Goal: Obtain resource: Download file/media

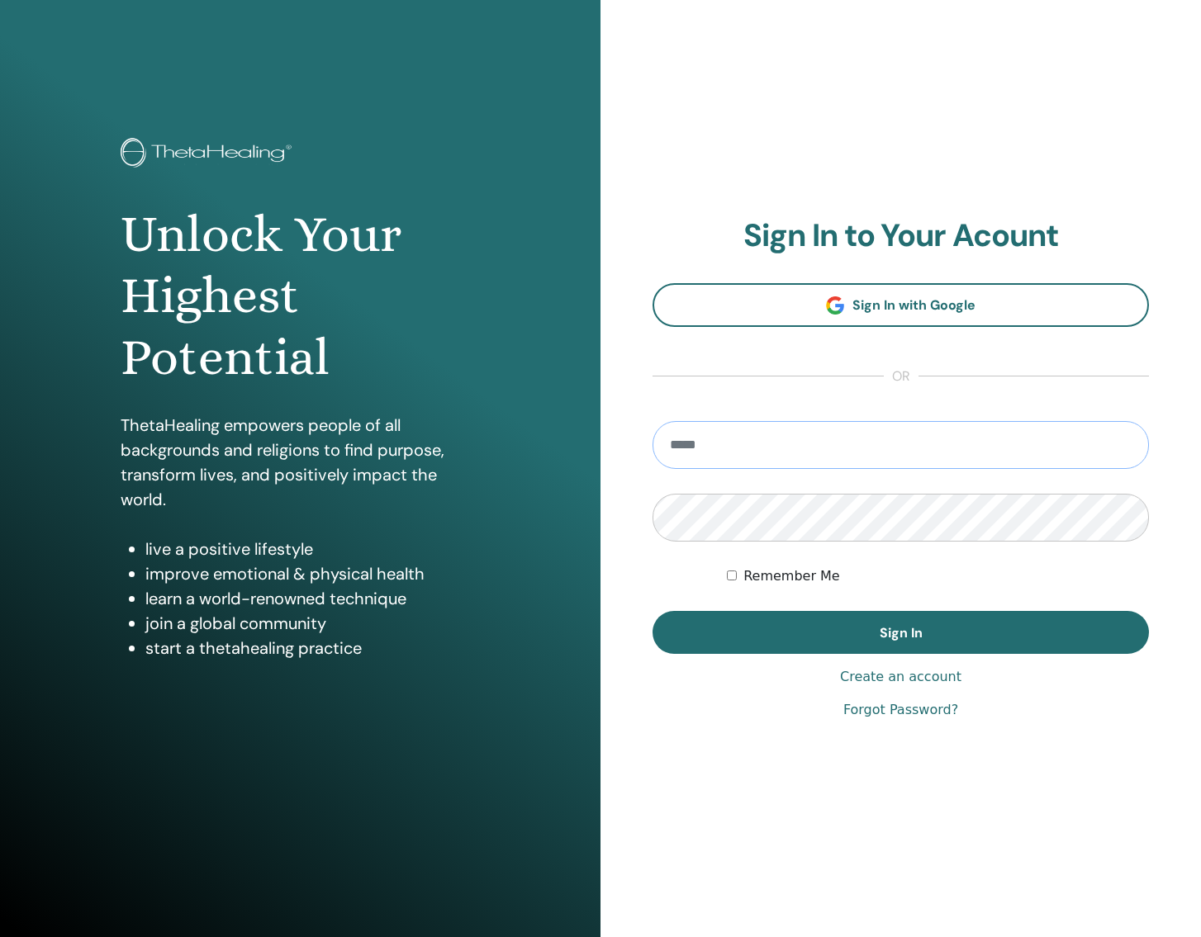
type input "**********"
click at [900, 632] on button "Sign In" at bounding box center [900, 632] width 496 height 43
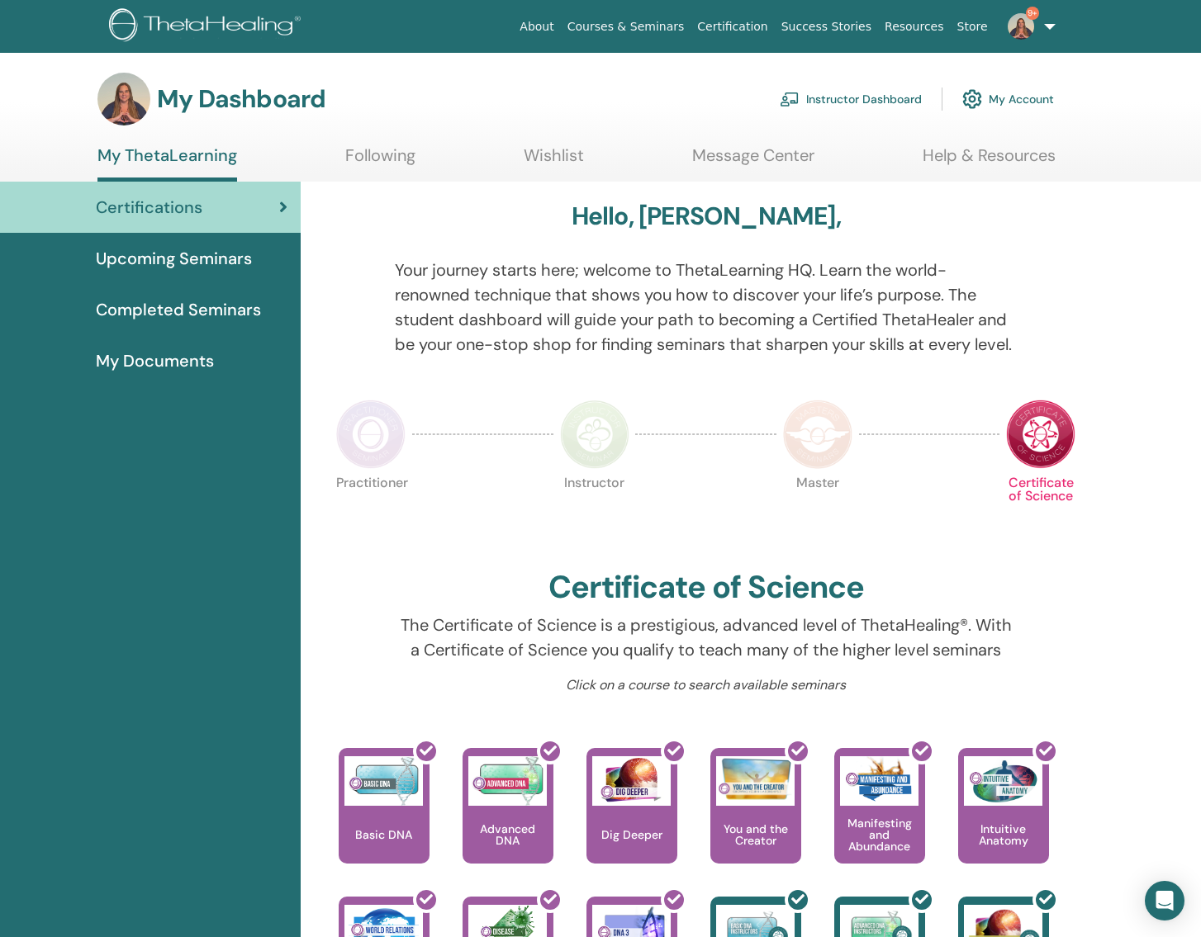
click at [876, 101] on link "Instructor Dashboard" at bounding box center [851, 99] width 142 height 36
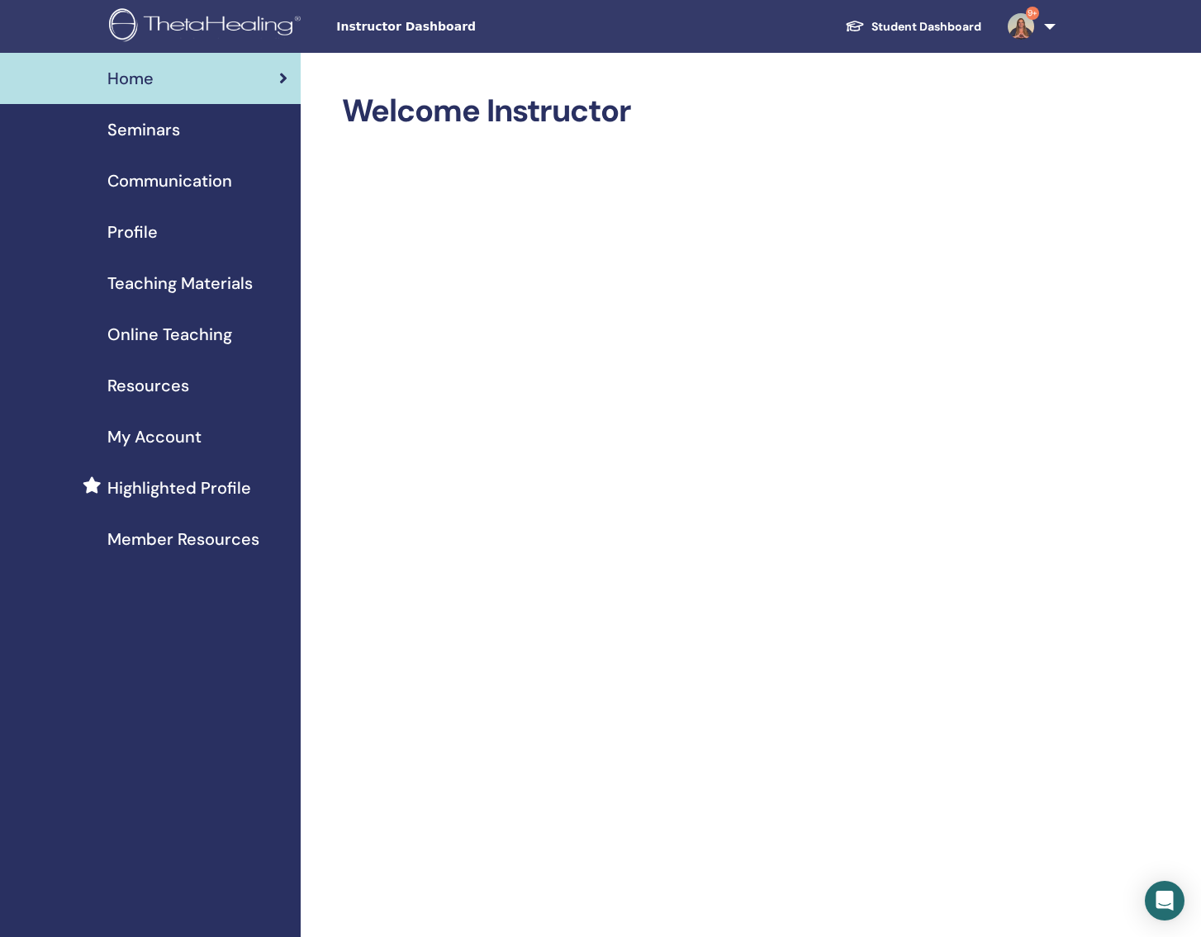
click at [192, 283] on span "Teaching Materials" at bounding box center [179, 283] width 145 height 25
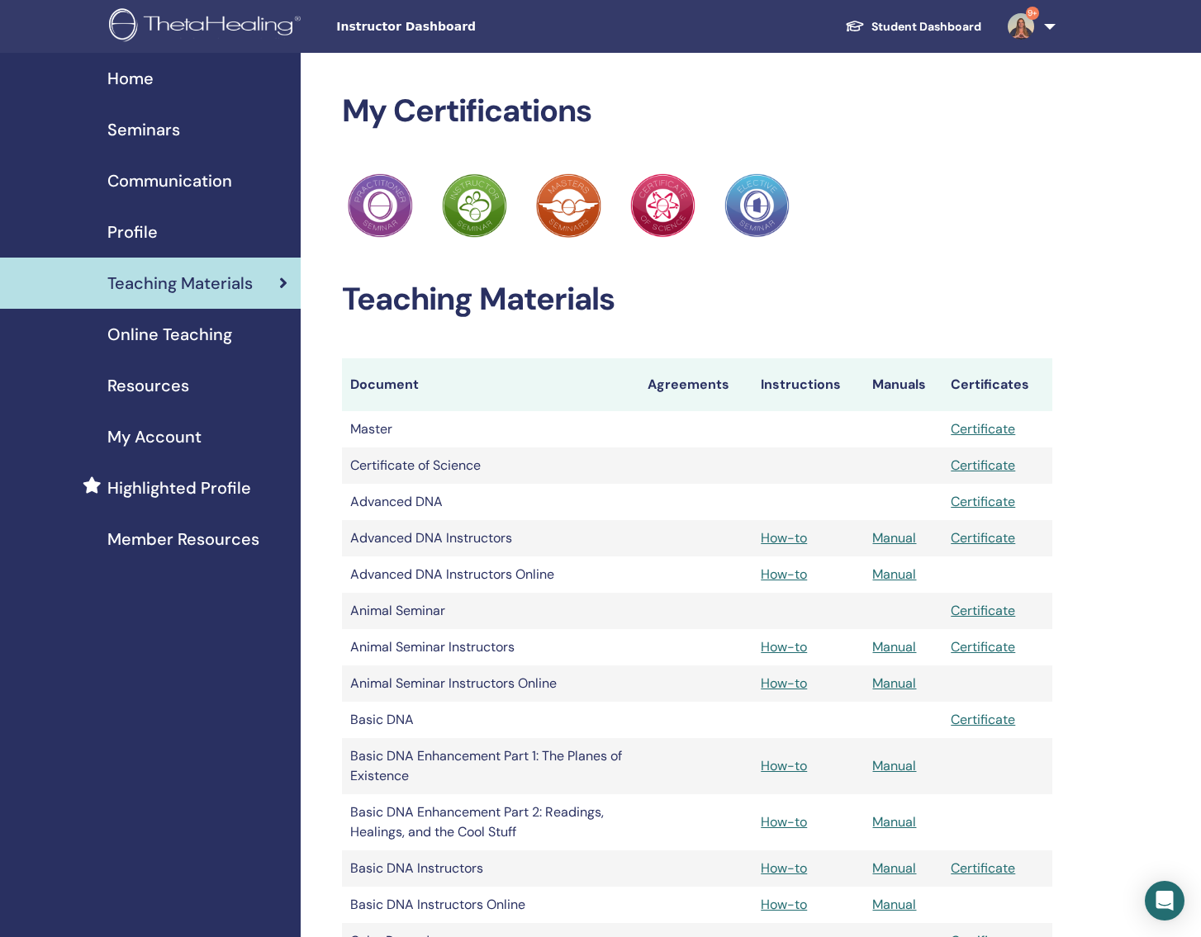
click at [900, 870] on link "Manual" at bounding box center [894, 868] width 44 height 17
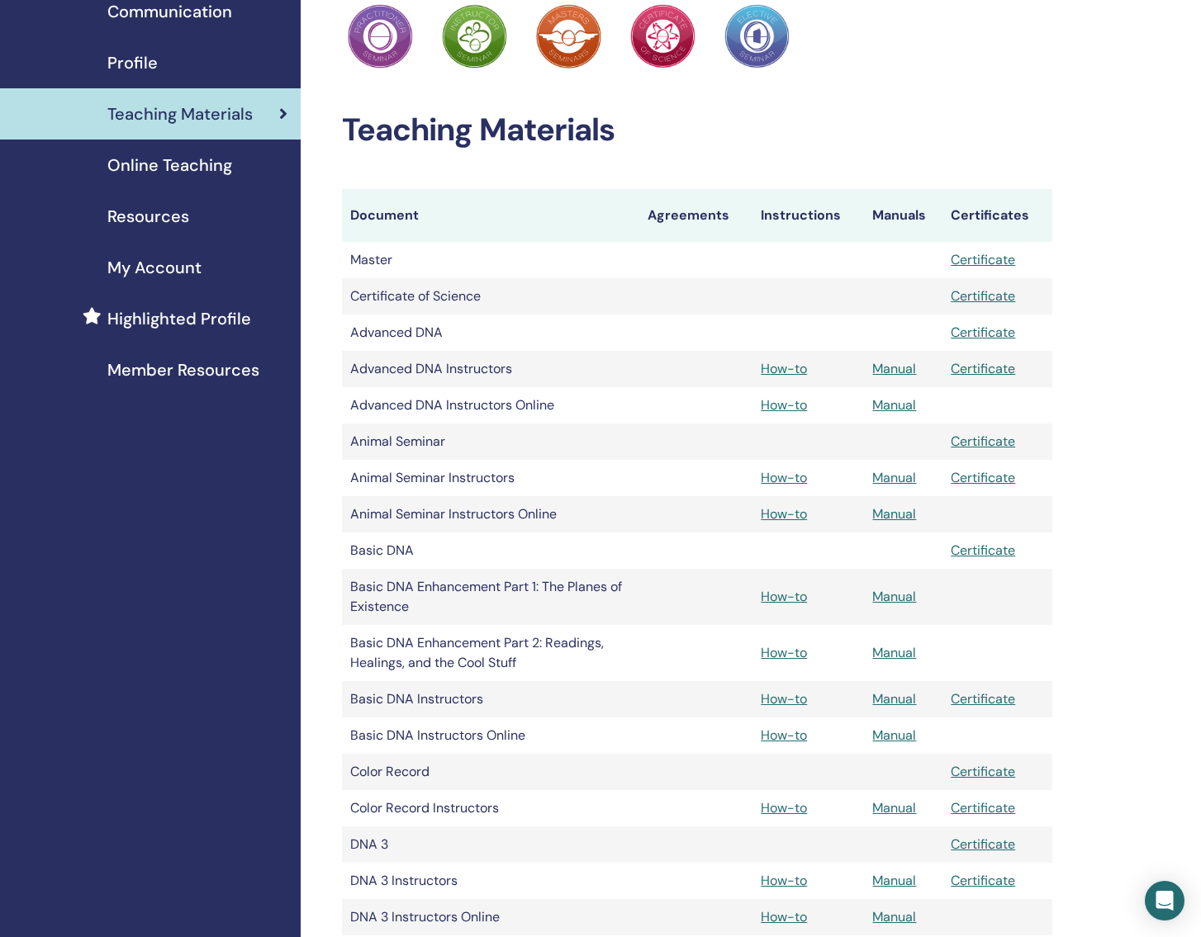
scroll to position [213, 0]
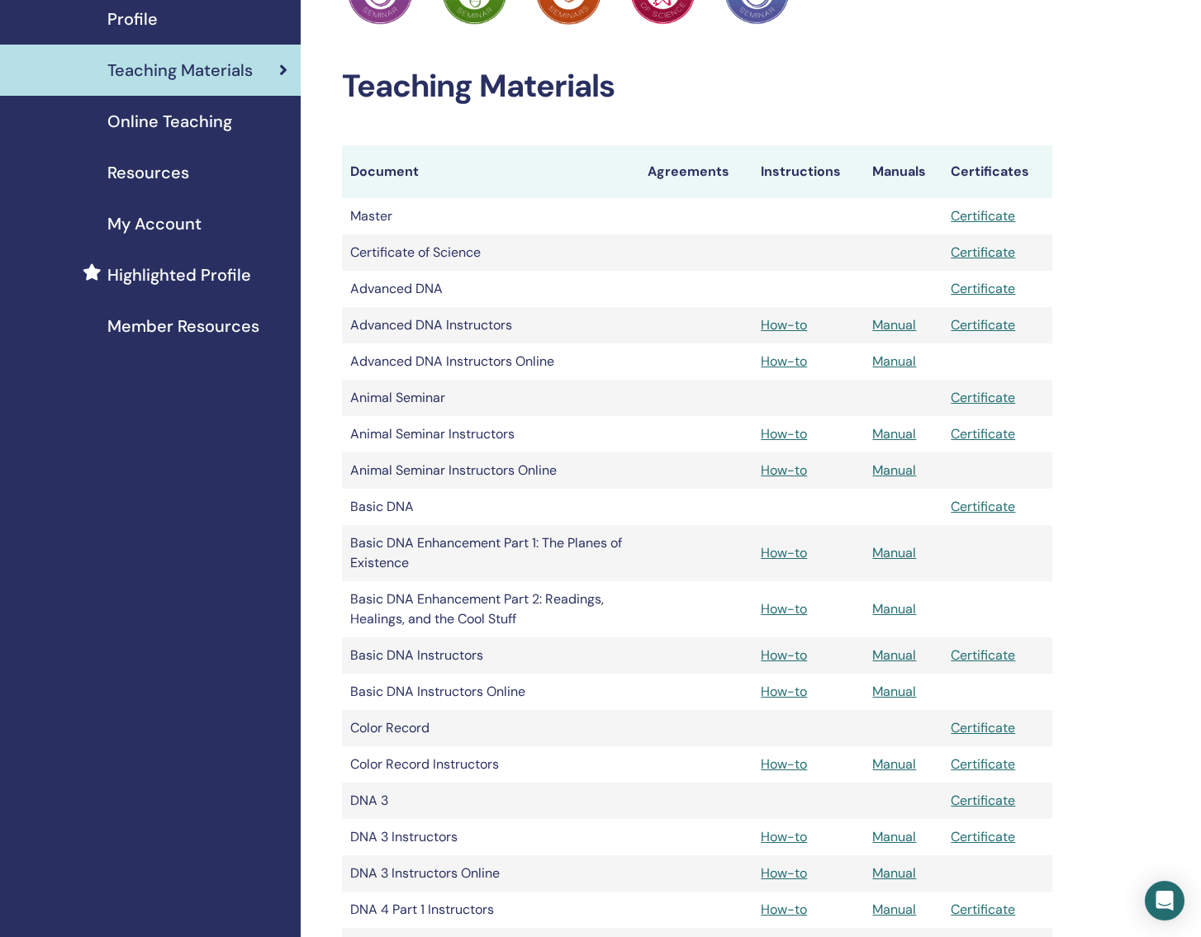
click at [897, 691] on link "Manual" at bounding box center [894, 691] width 44 height 17
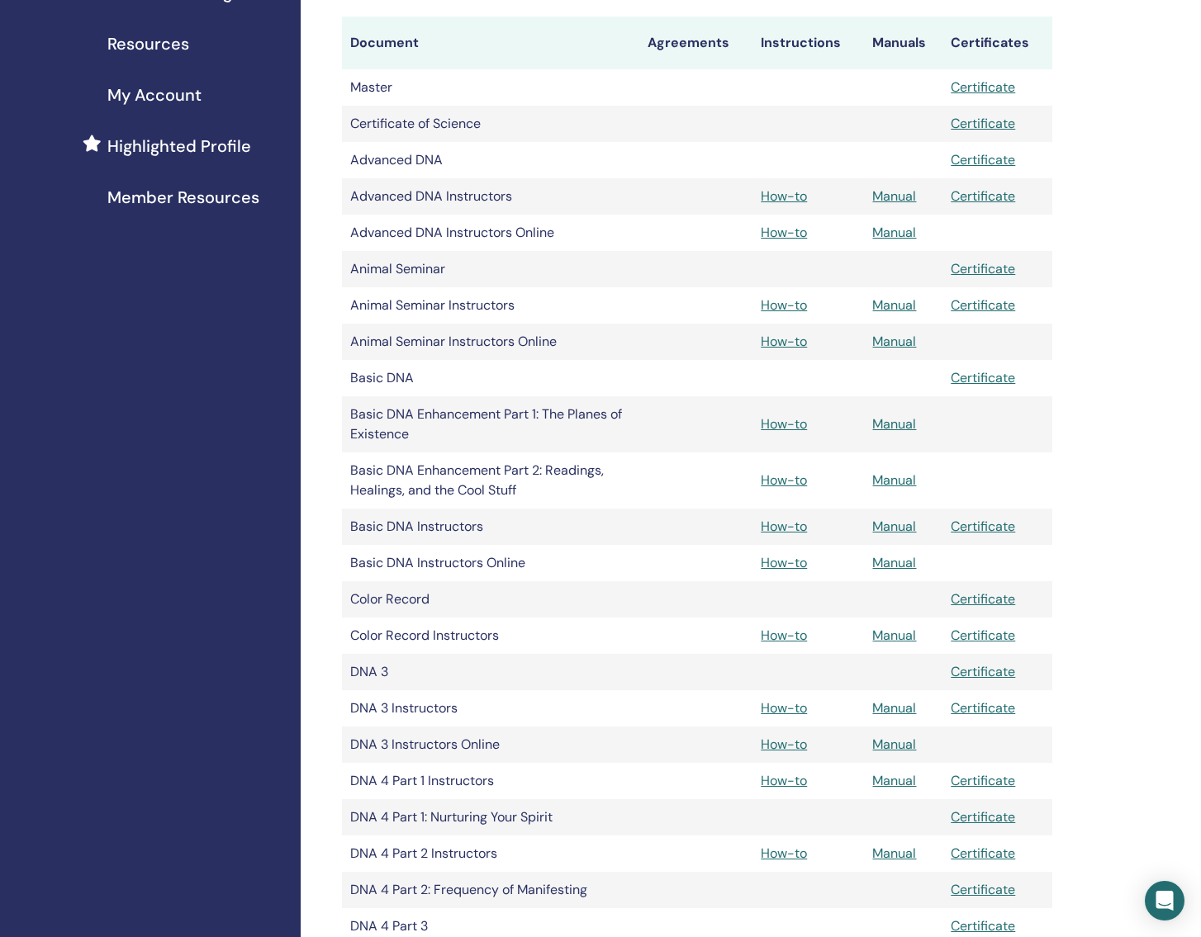
scroll to position [278, 0]
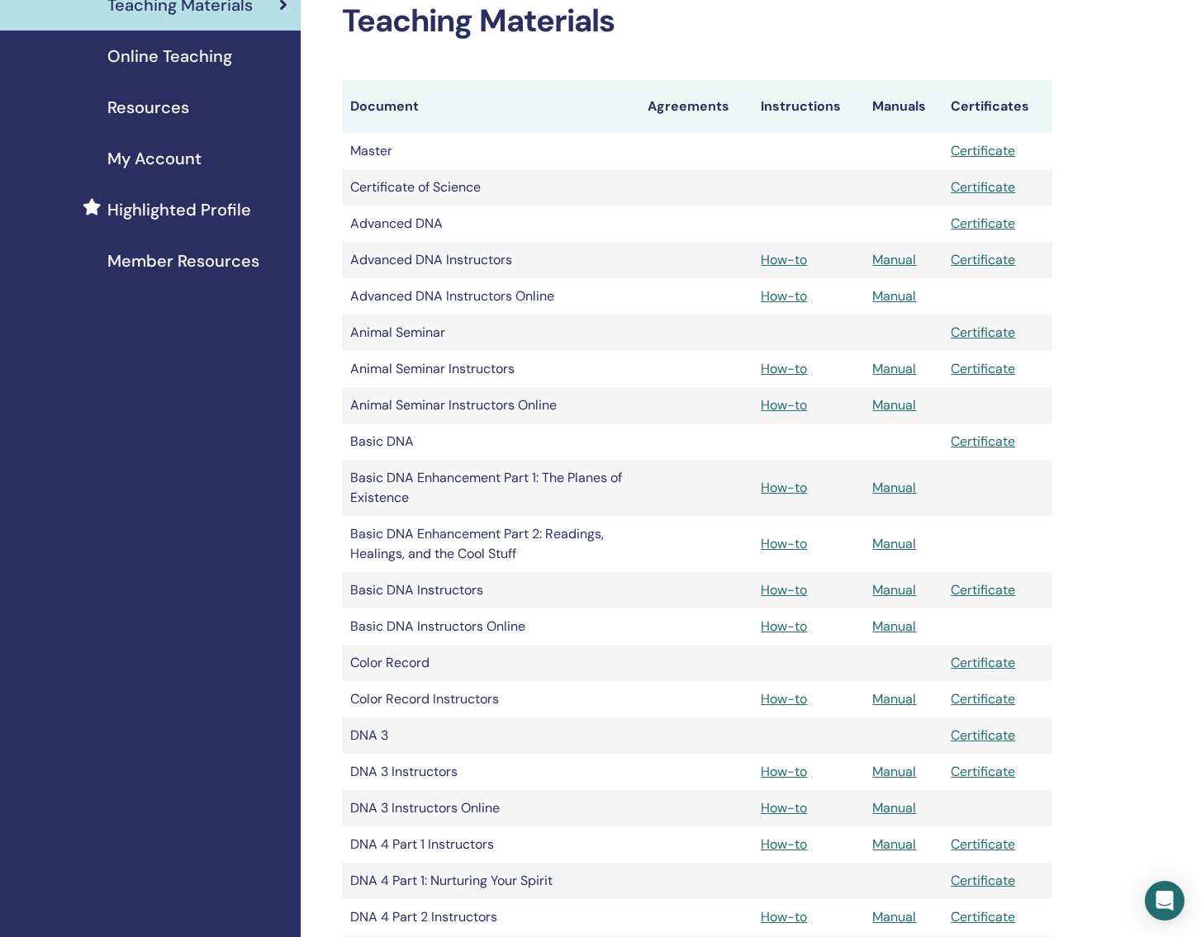
click at [905, 296] on link "Manual" at bounding box center [894, 295] width 44 height 17
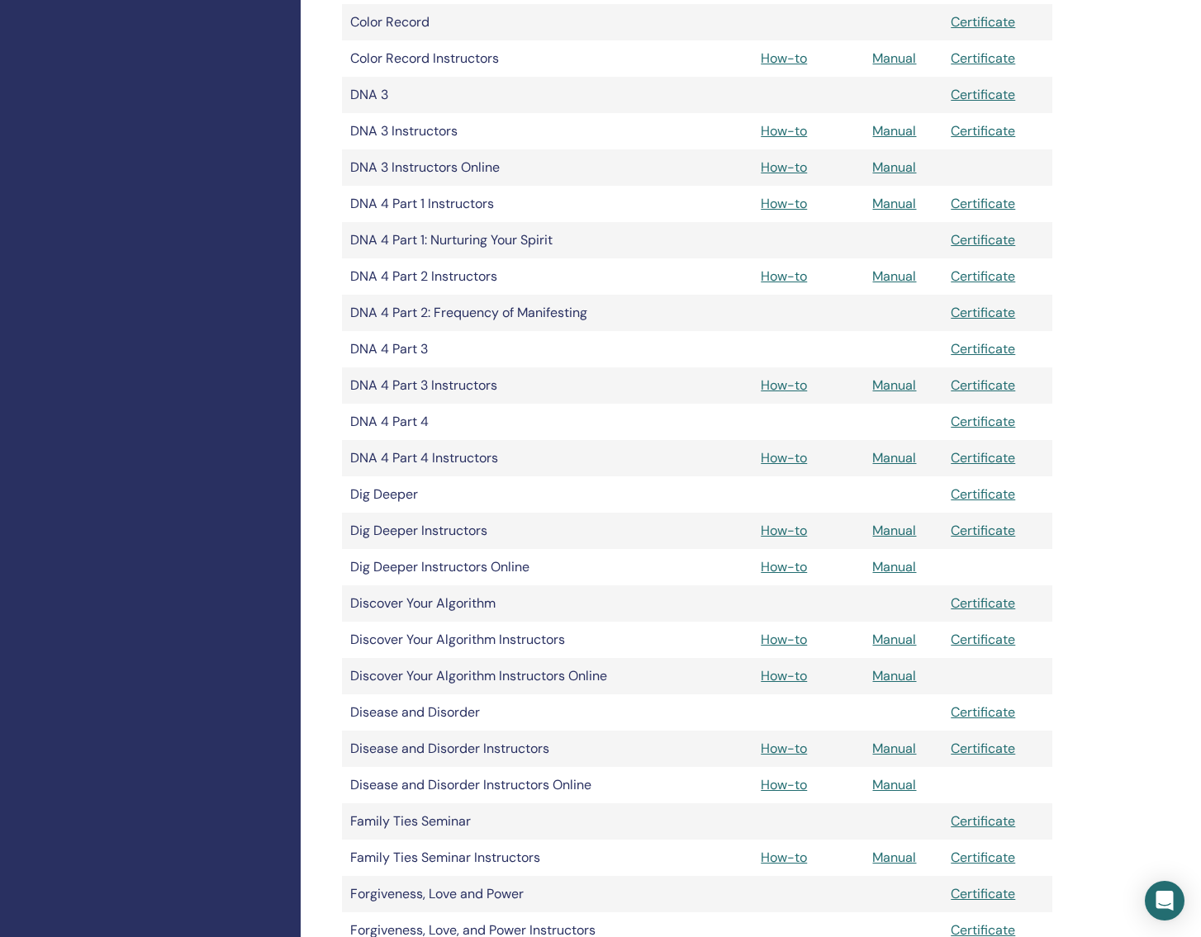
scroll to position [1053, 0]
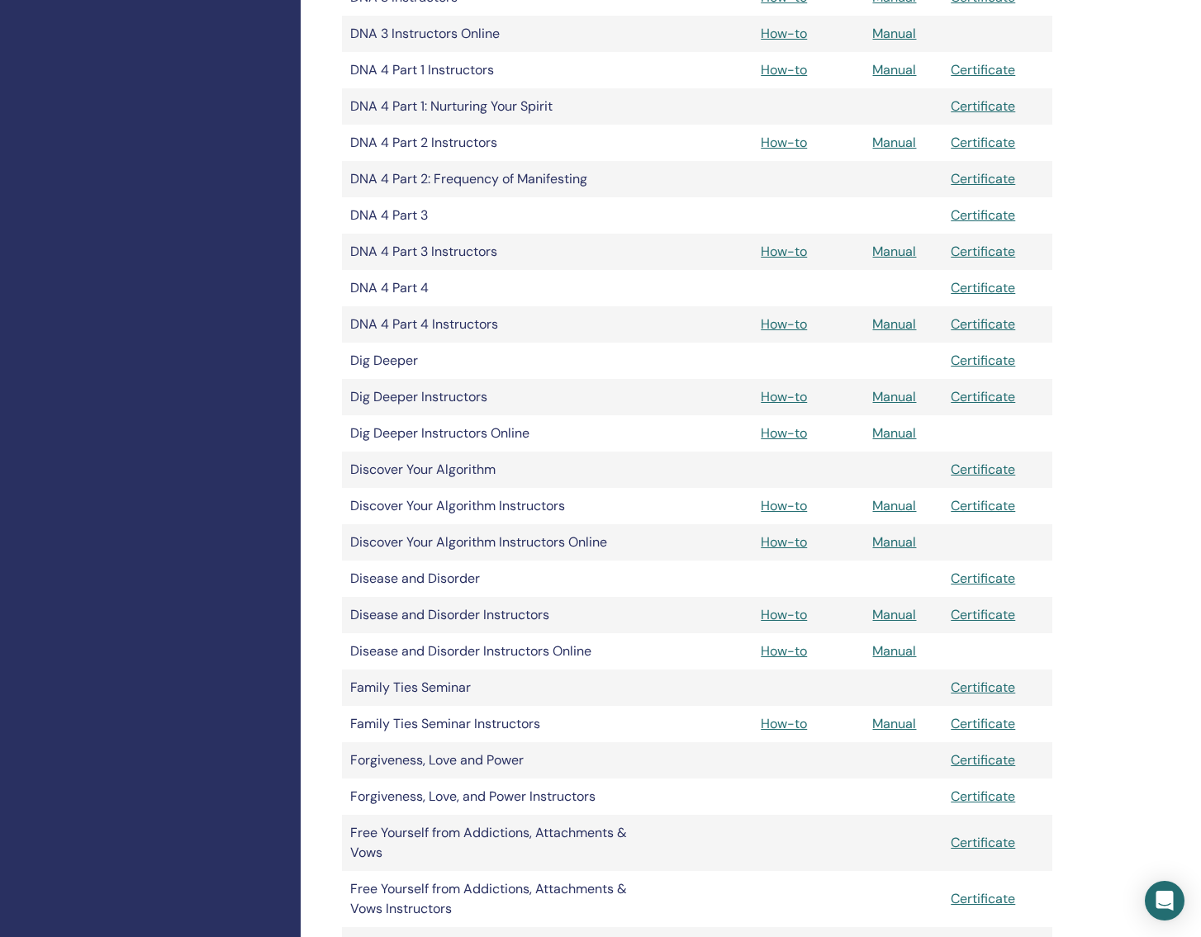
click at [900, 440] on link "Manual" at bounding box center [894, 432] width 44 height 17
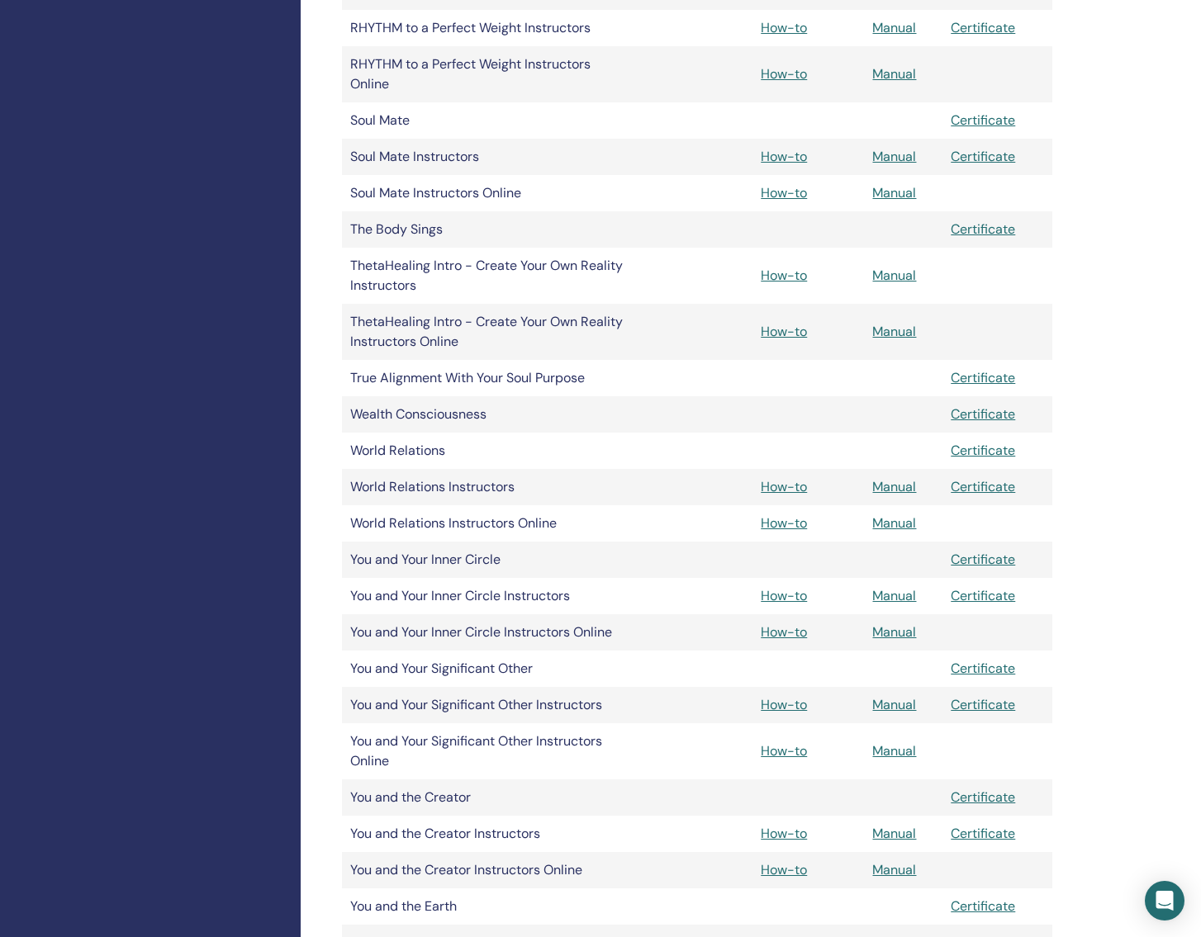
scroll to position [2974, 0]
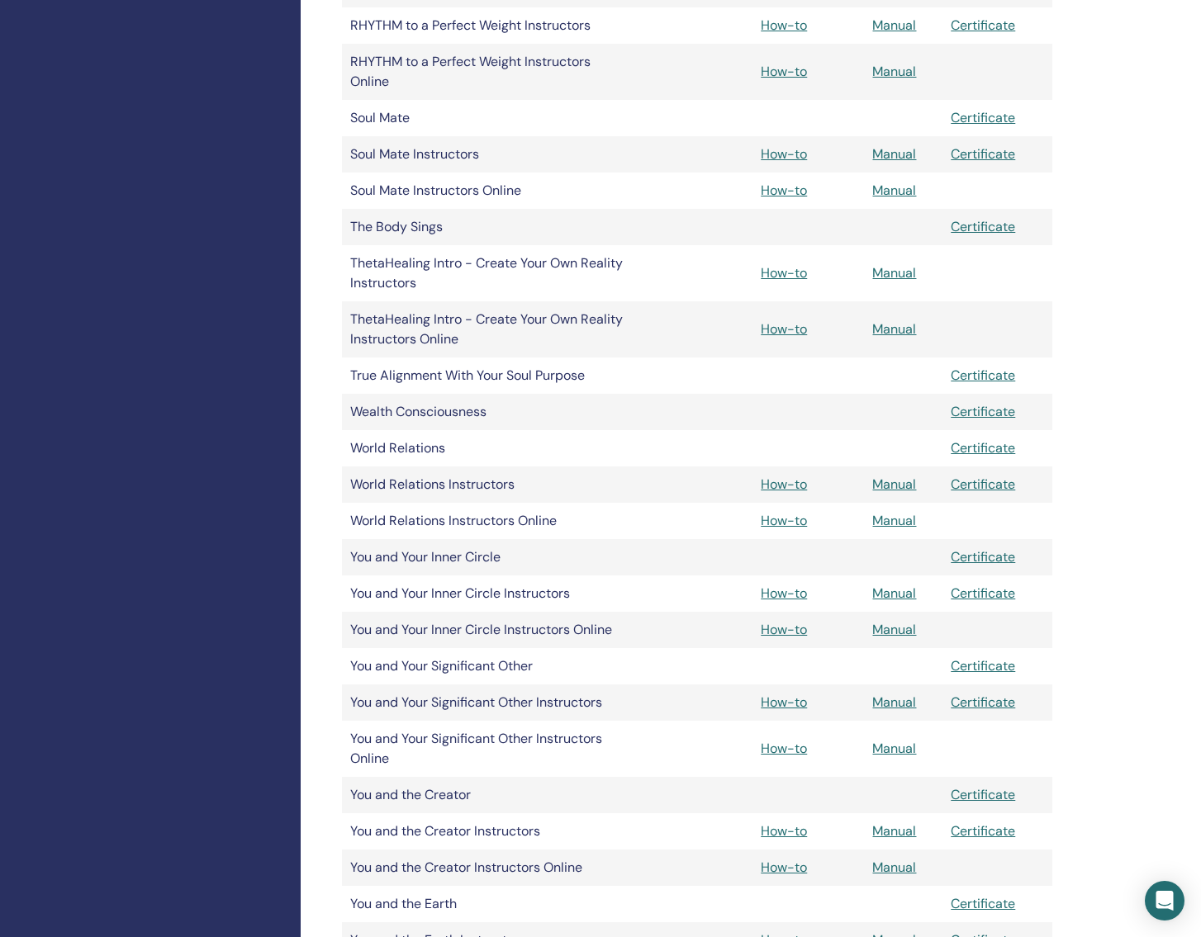
click at [888, 869] on link "Manual" at bounding box center [894, 867] width 44 height 17
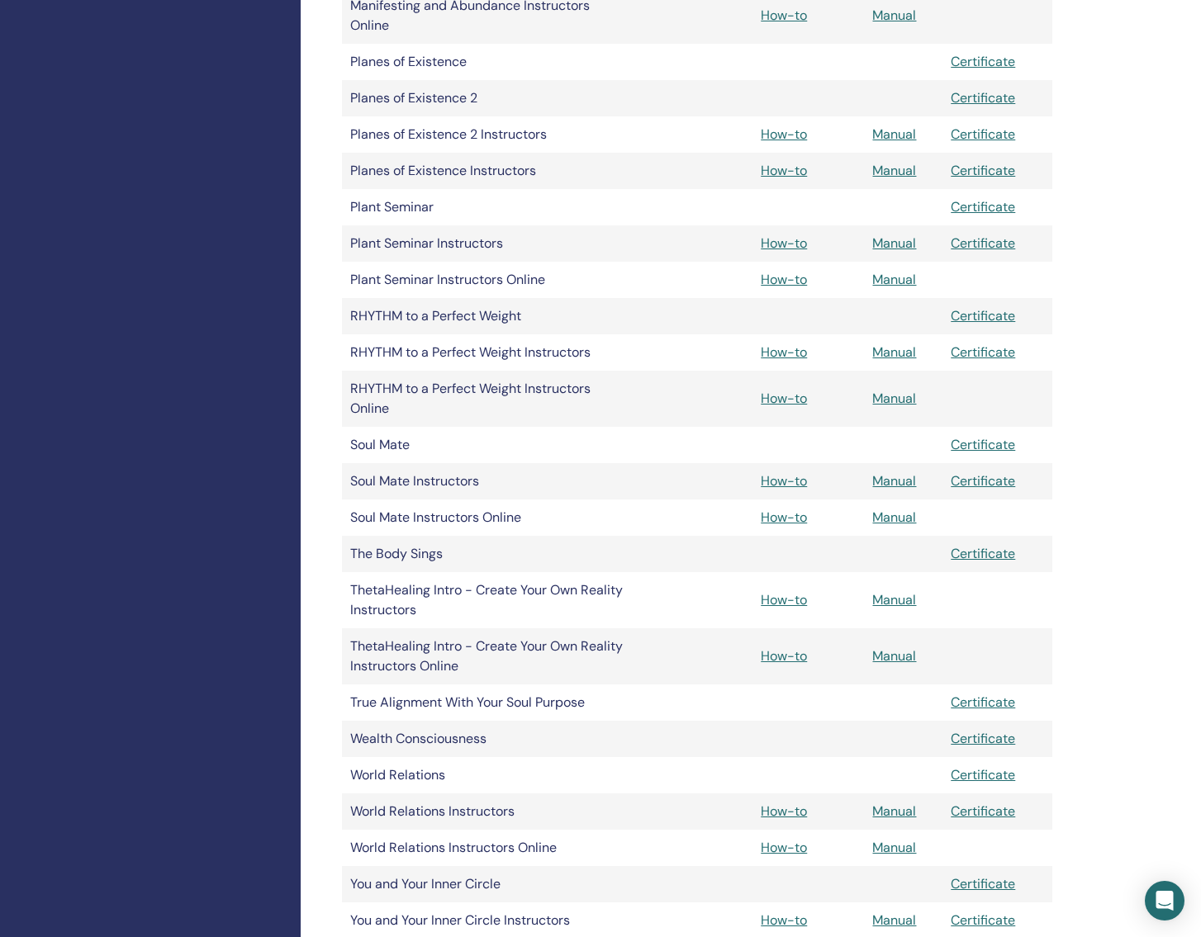
scroll to position [2407, 0]
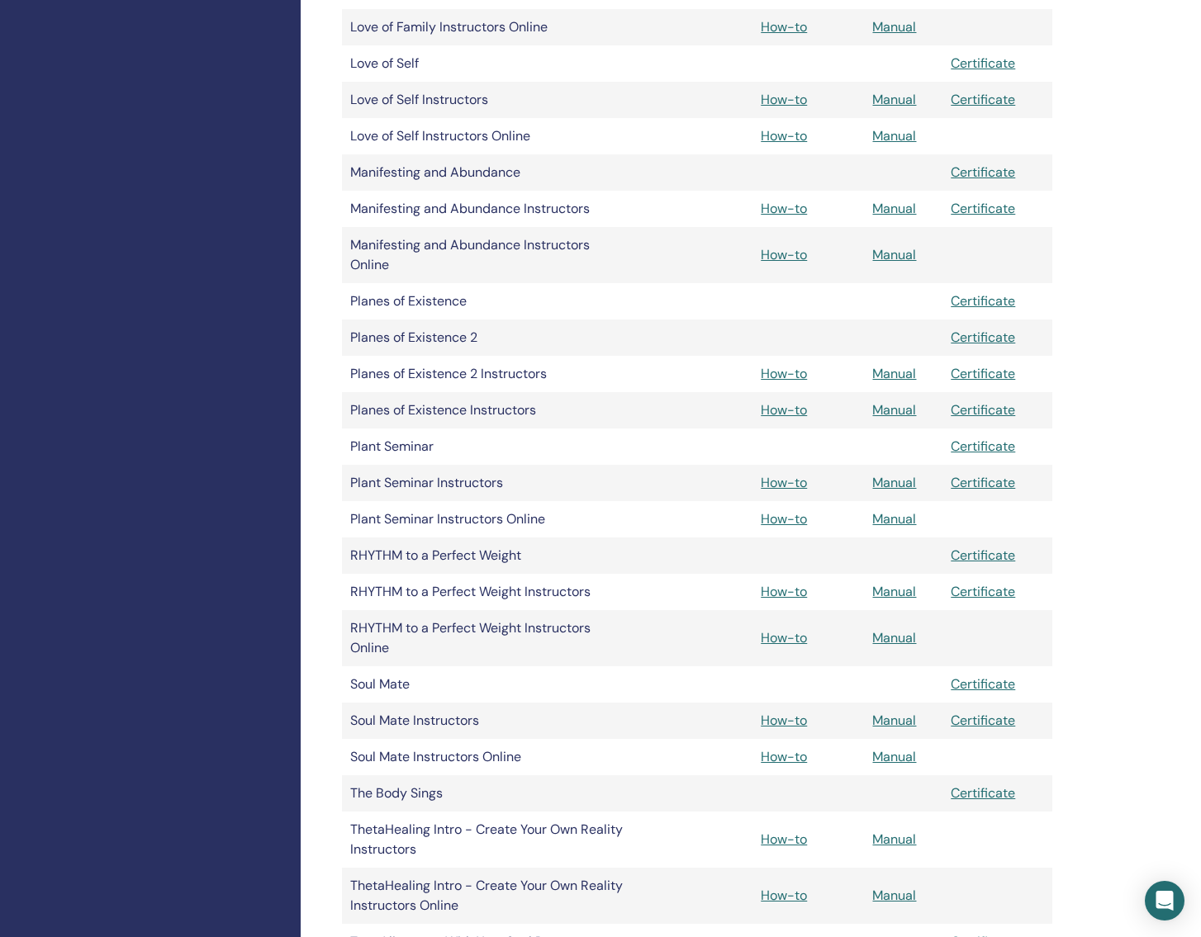
click at [882, 255] on link "Manual" at bounding box center [894, 254] width 44 height 17
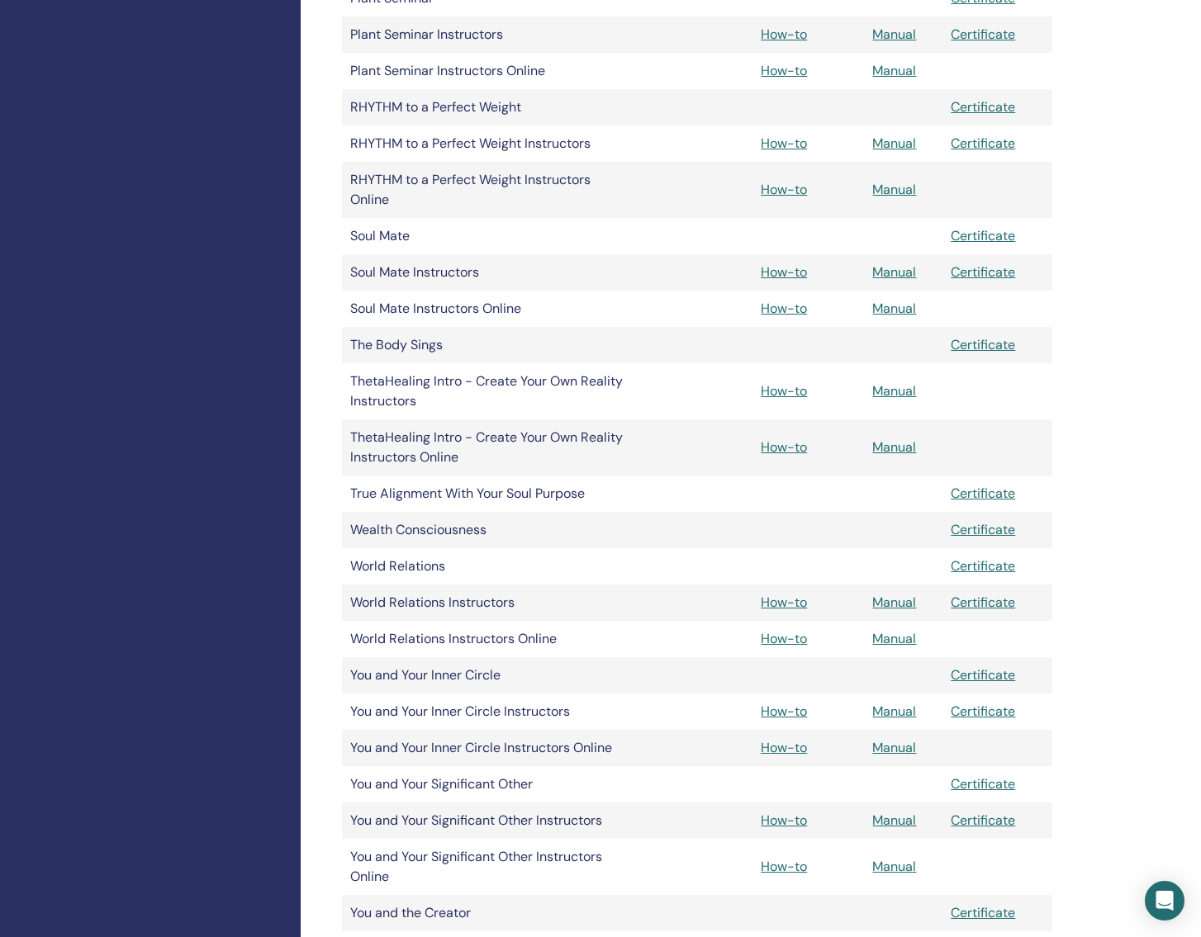
scroll to position [2829, 0]
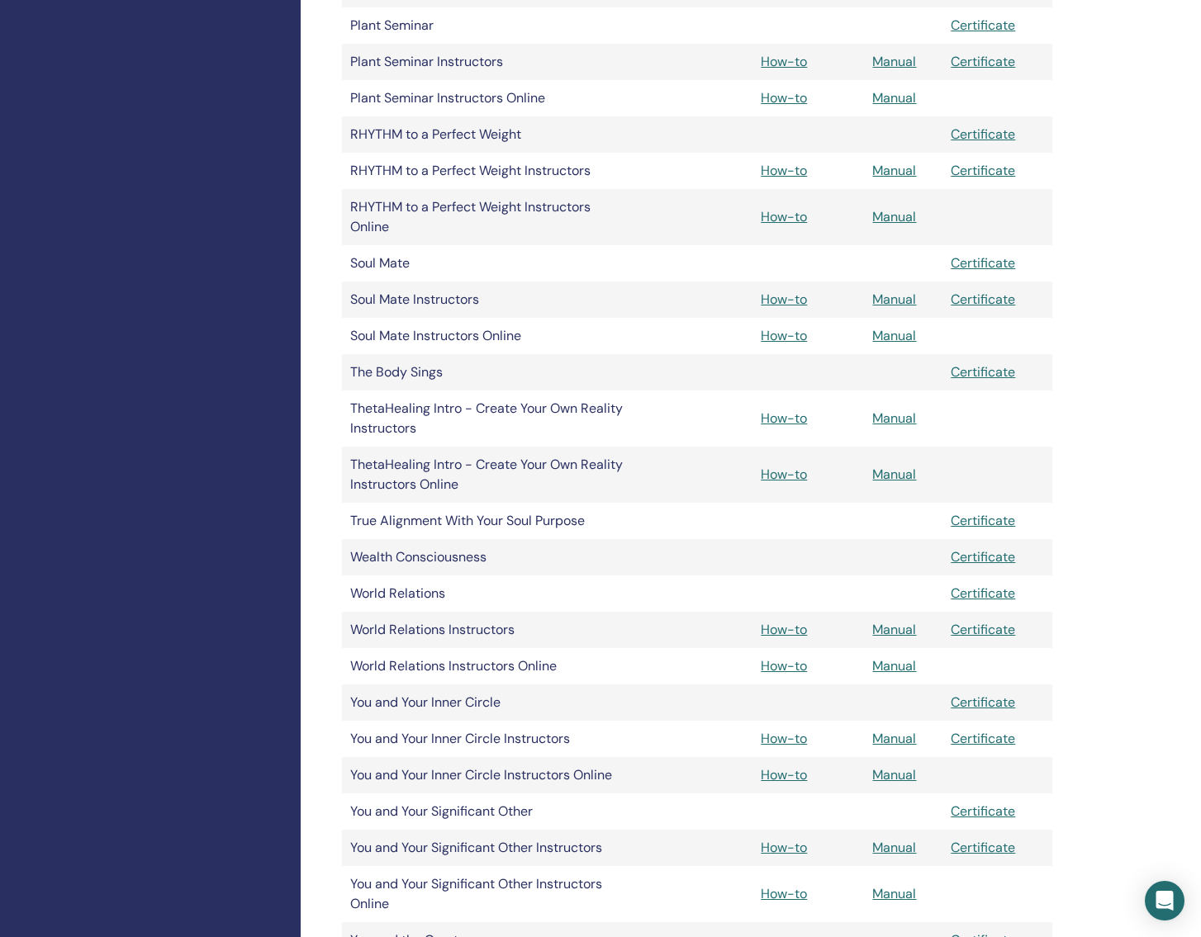
drag, startPoint x: 909, startPoint y: 339, endPoint x: 734, endPoint y: 349, distance: 175.3
click at [909, 339] on link "Manual" at bounding box center [894, 335] width 44 height 17
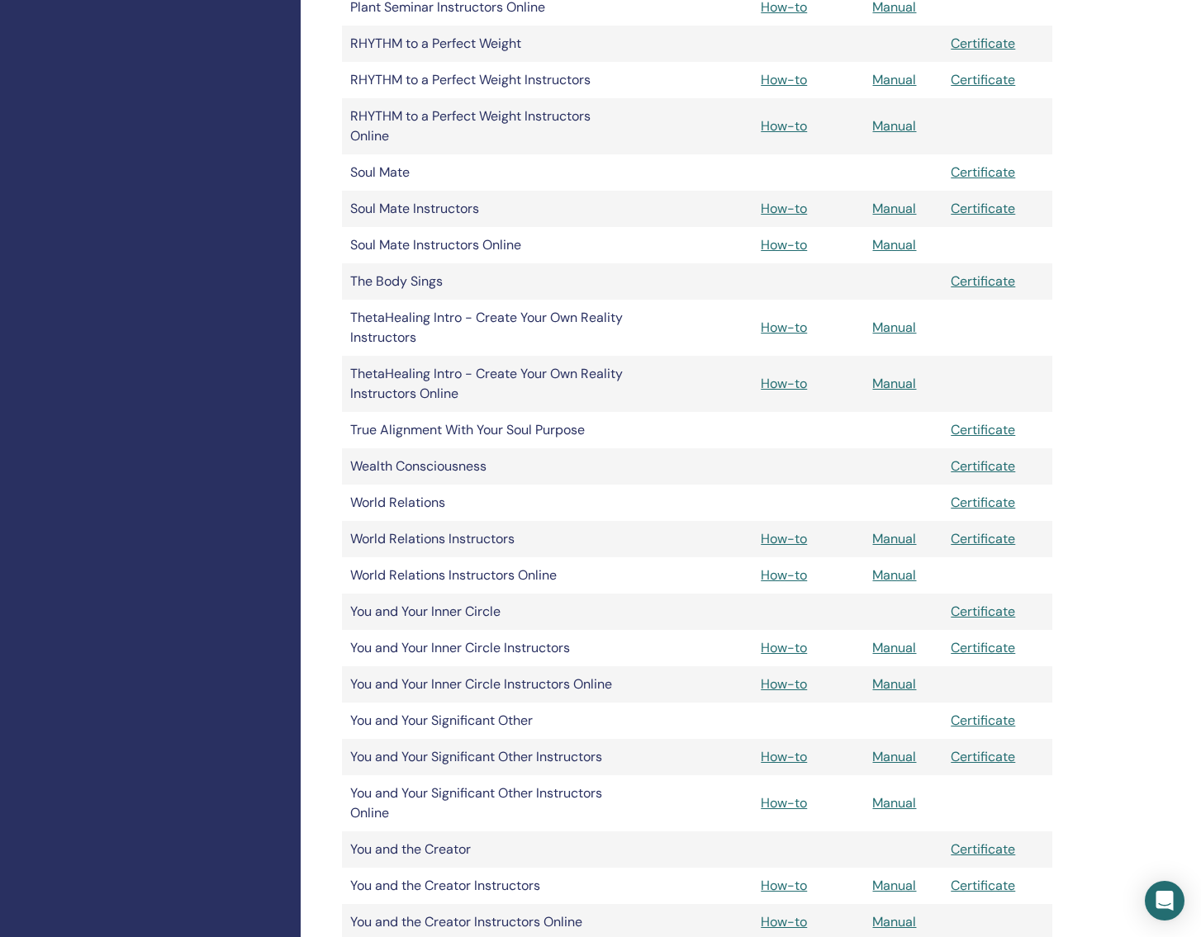
scroll to position [2914, 0]
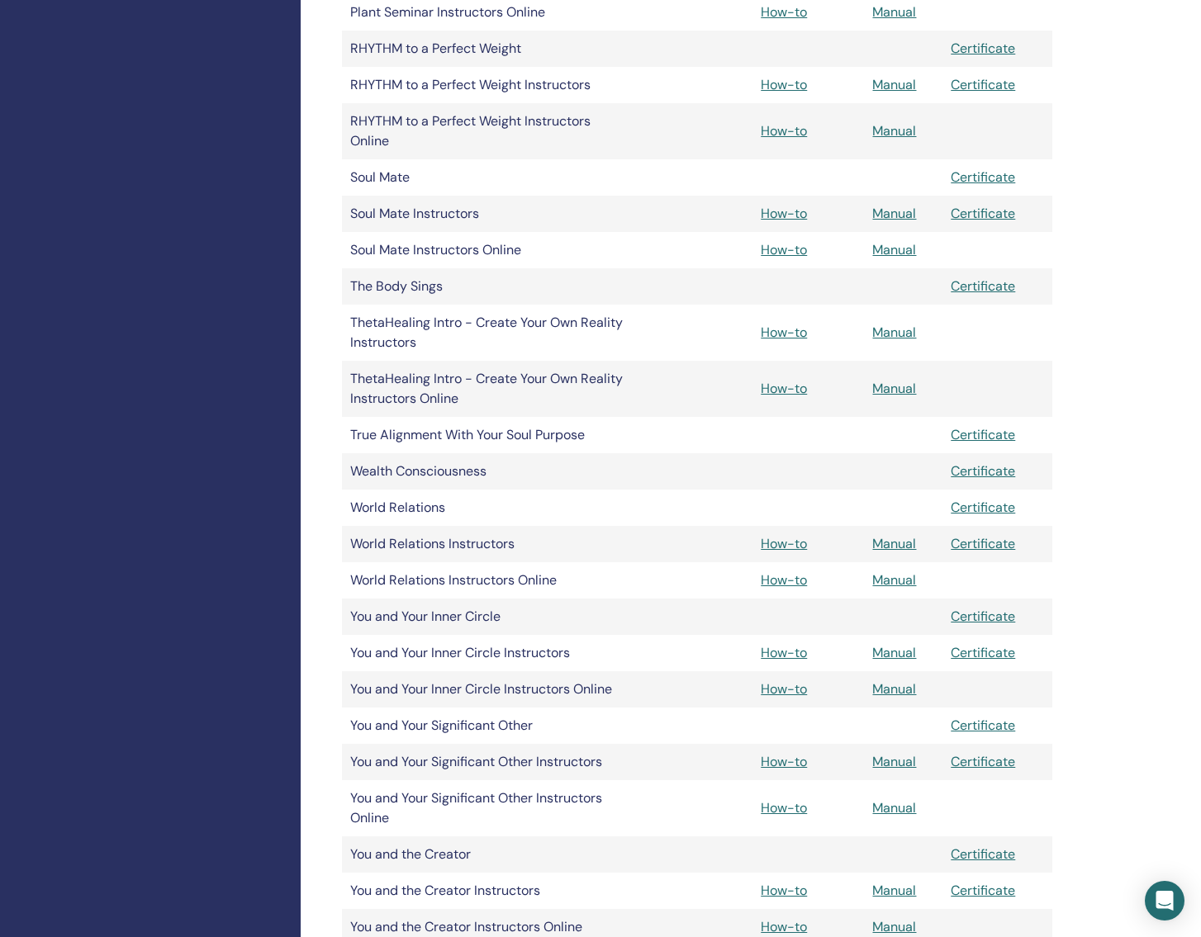
click at [880, 583] on link "Manual" at bounding box center [894, 579] width 44 height 17
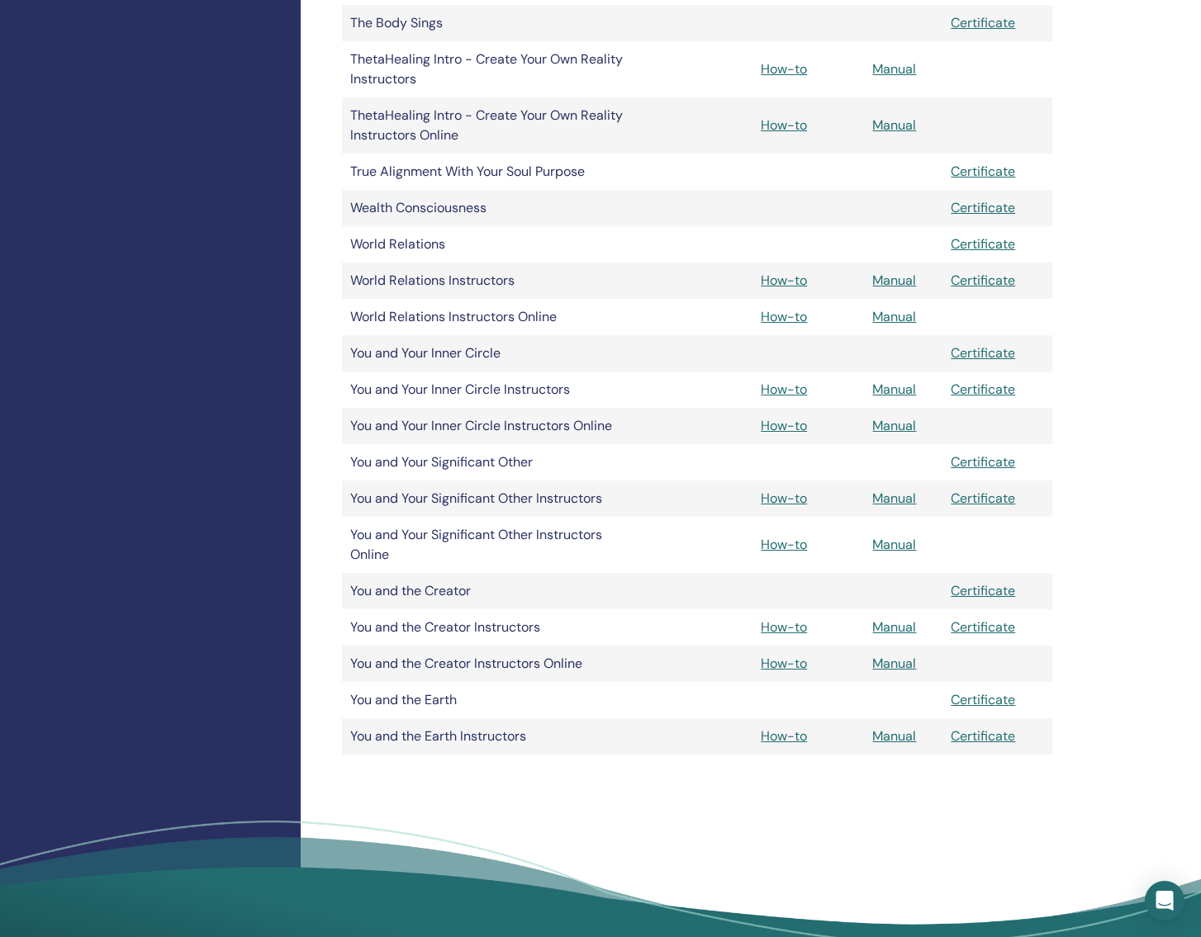
scroll to position [3174, 0]
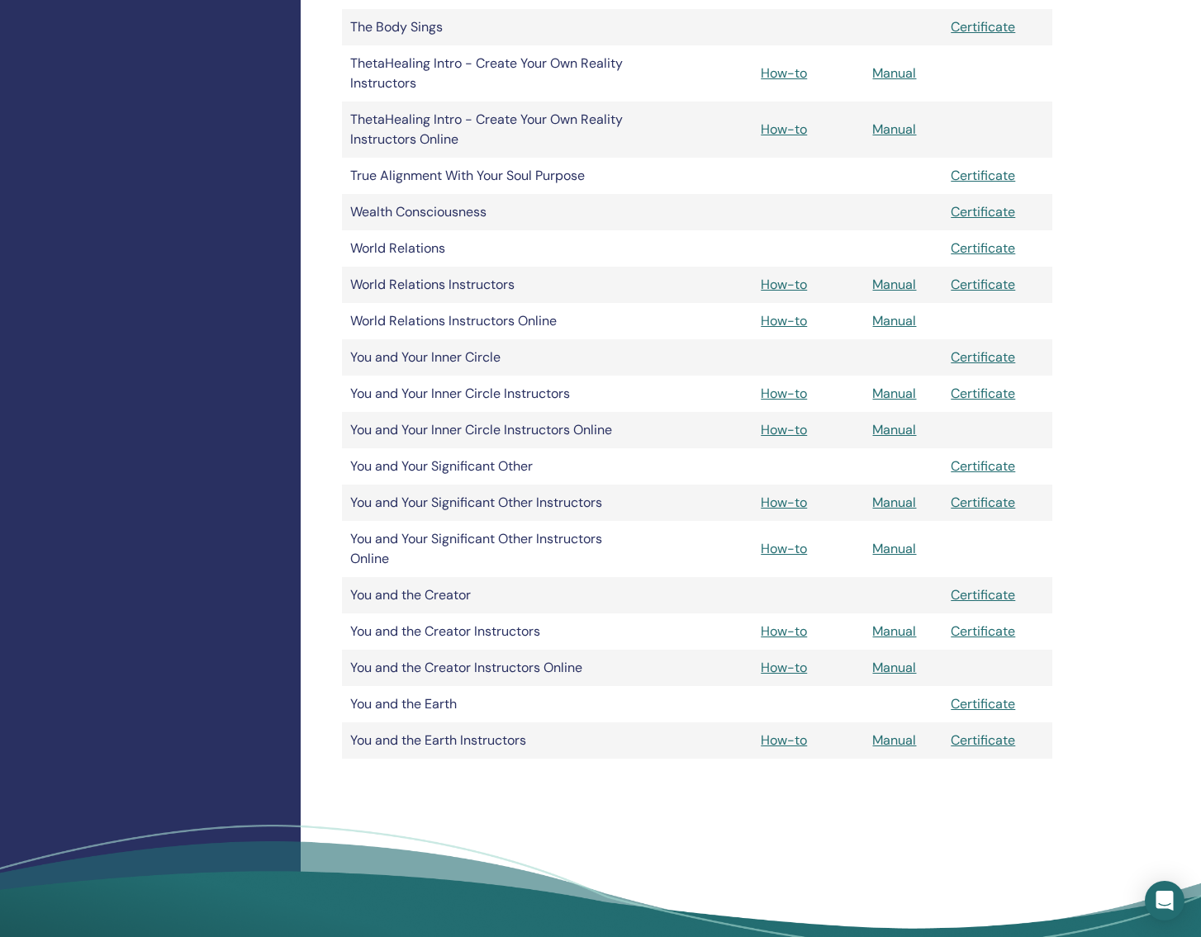
click at [898, 429] on link "Manual" at bounding box center [894, 429] width 44 height 17
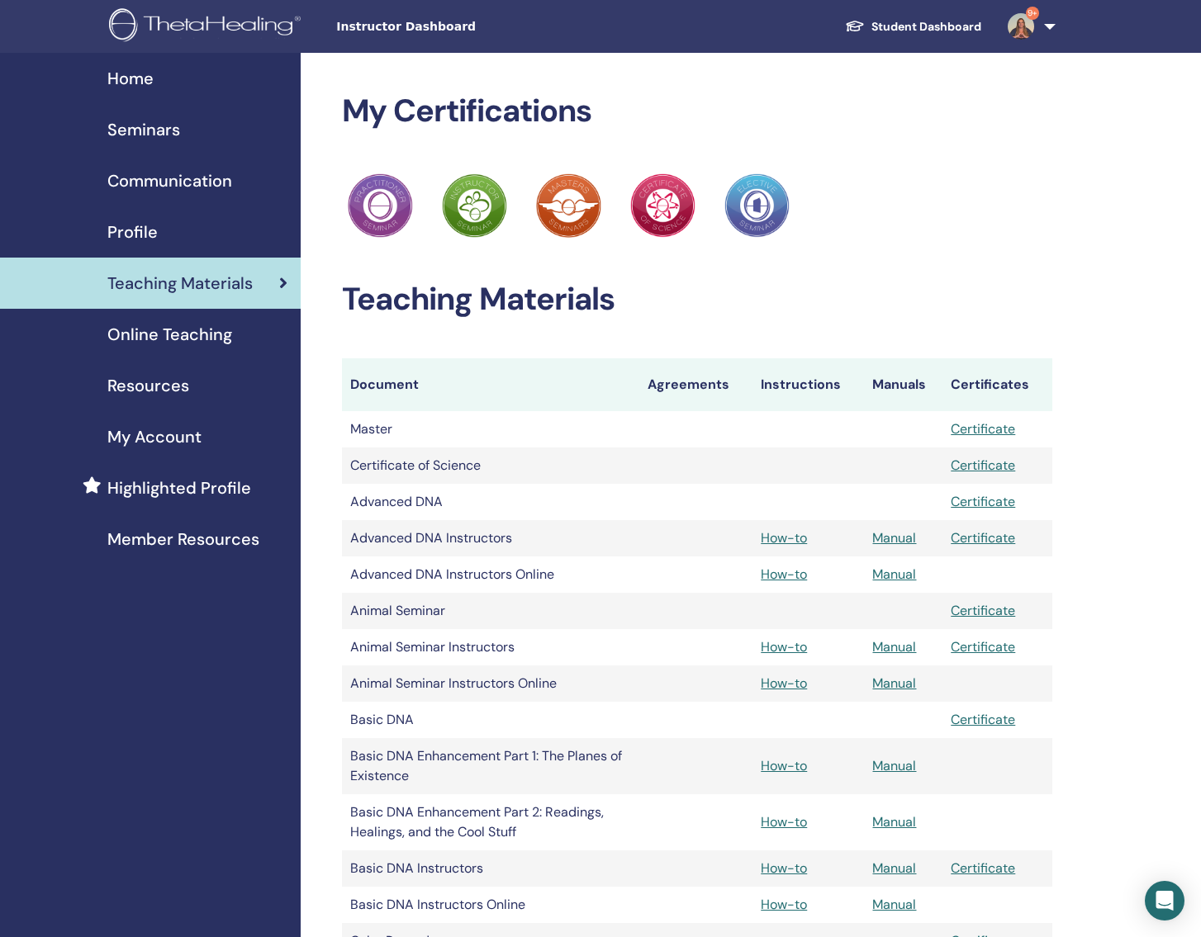
scroll to position [3174, 0]
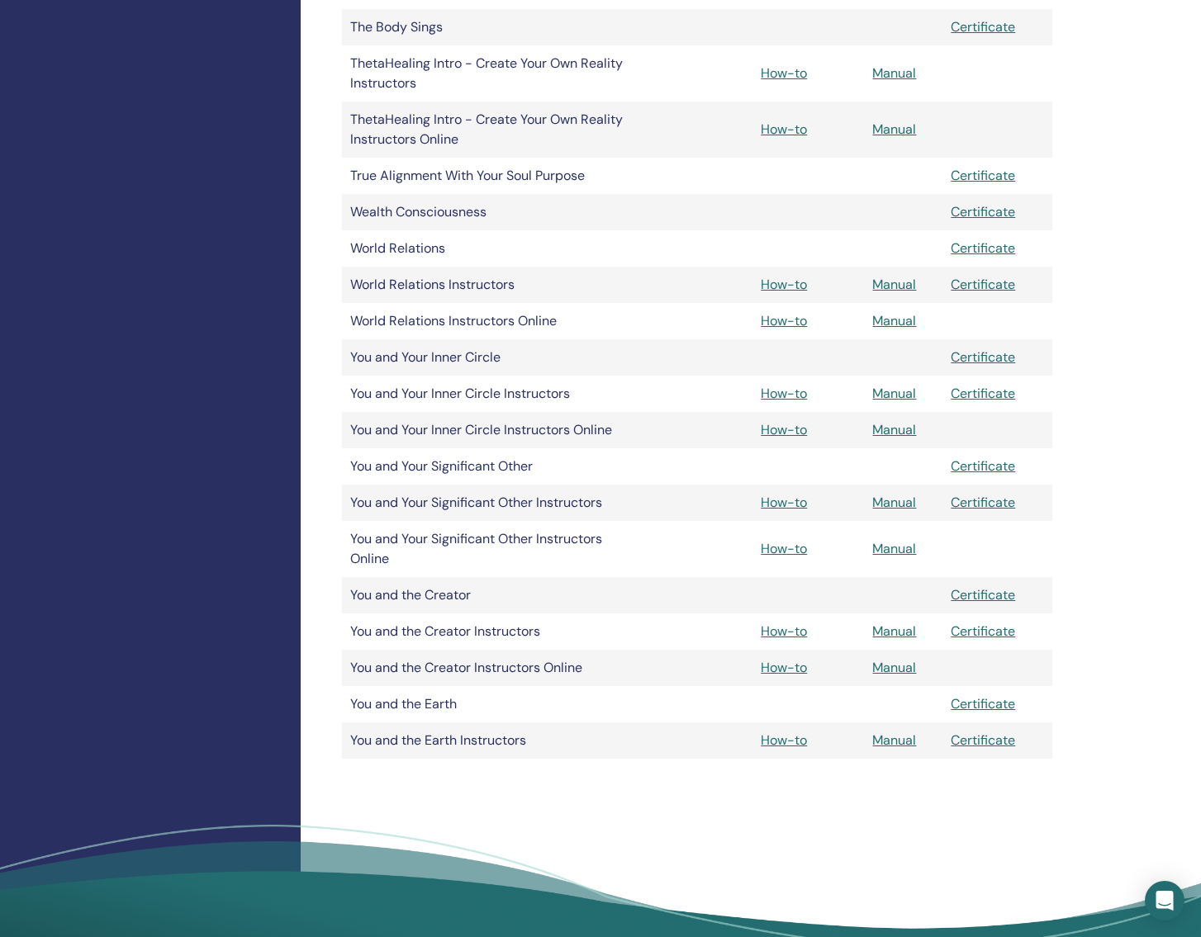
drag, startPoint x: 898, startPoint y: 282, endPoint x: 888, endPoint y: 282, distance: 9.9
click at [898, 282] on link "Manual" at bounding box center [894, 284] width 44 height 17
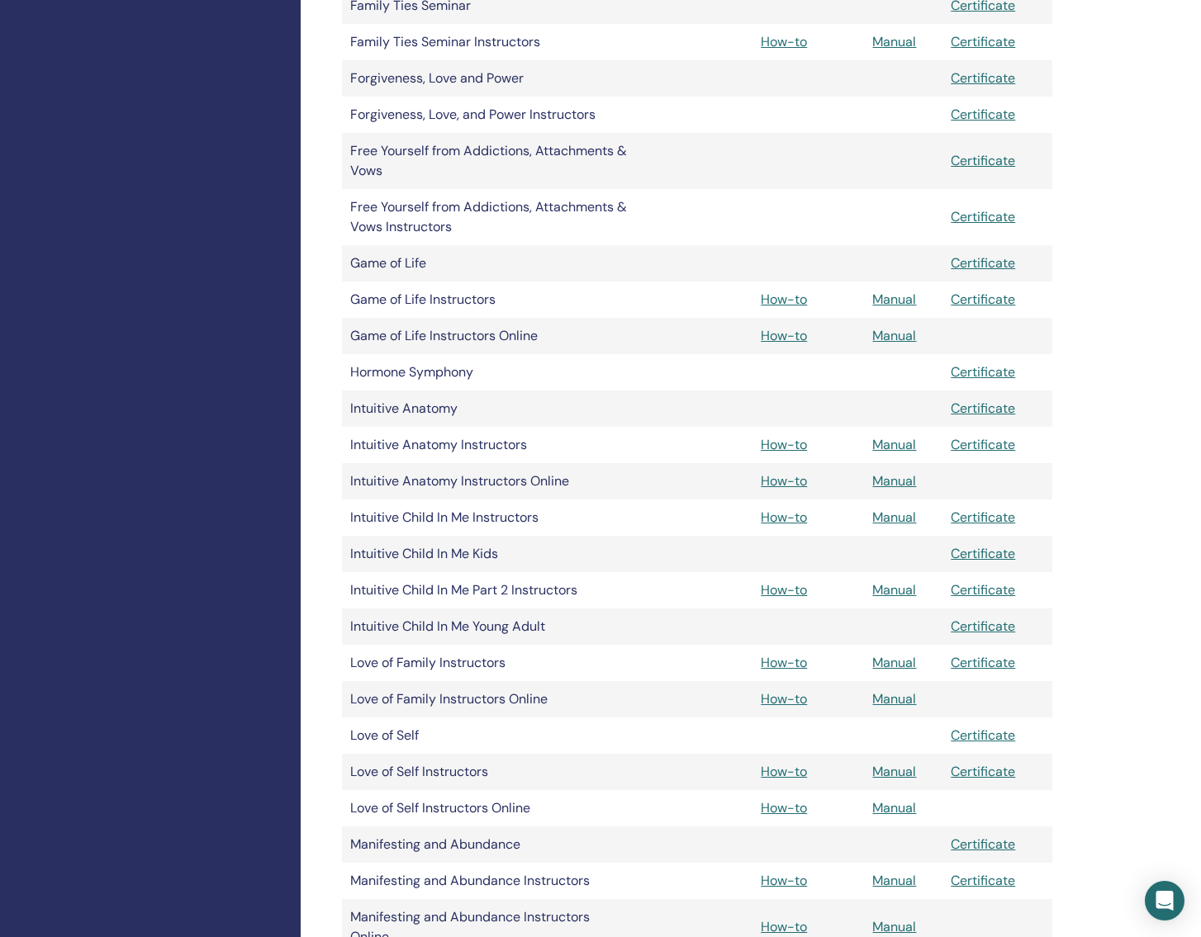
scroll to position [1700, 0]
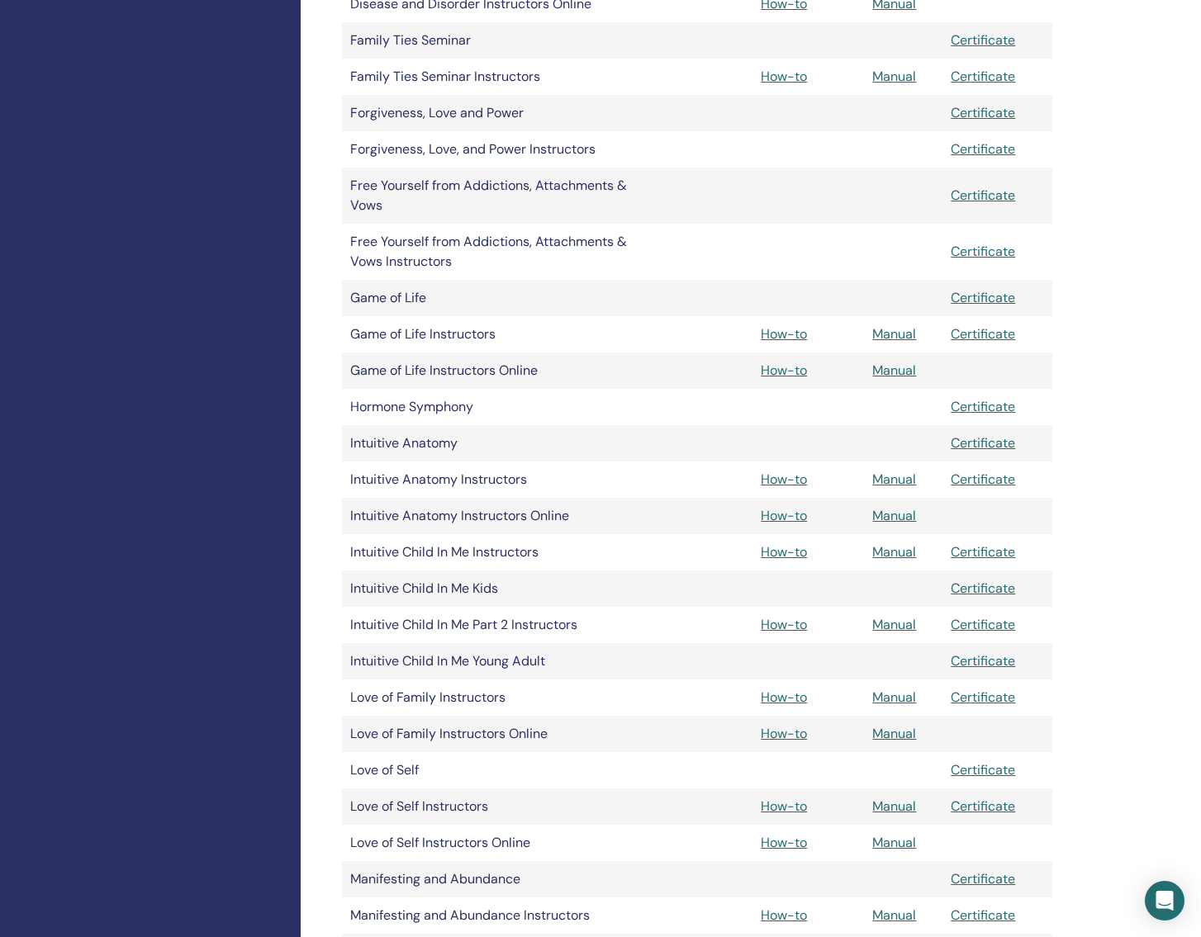
click at [907, 368] on link "Manual" at bounding box center [894, 370] width 44 height 17
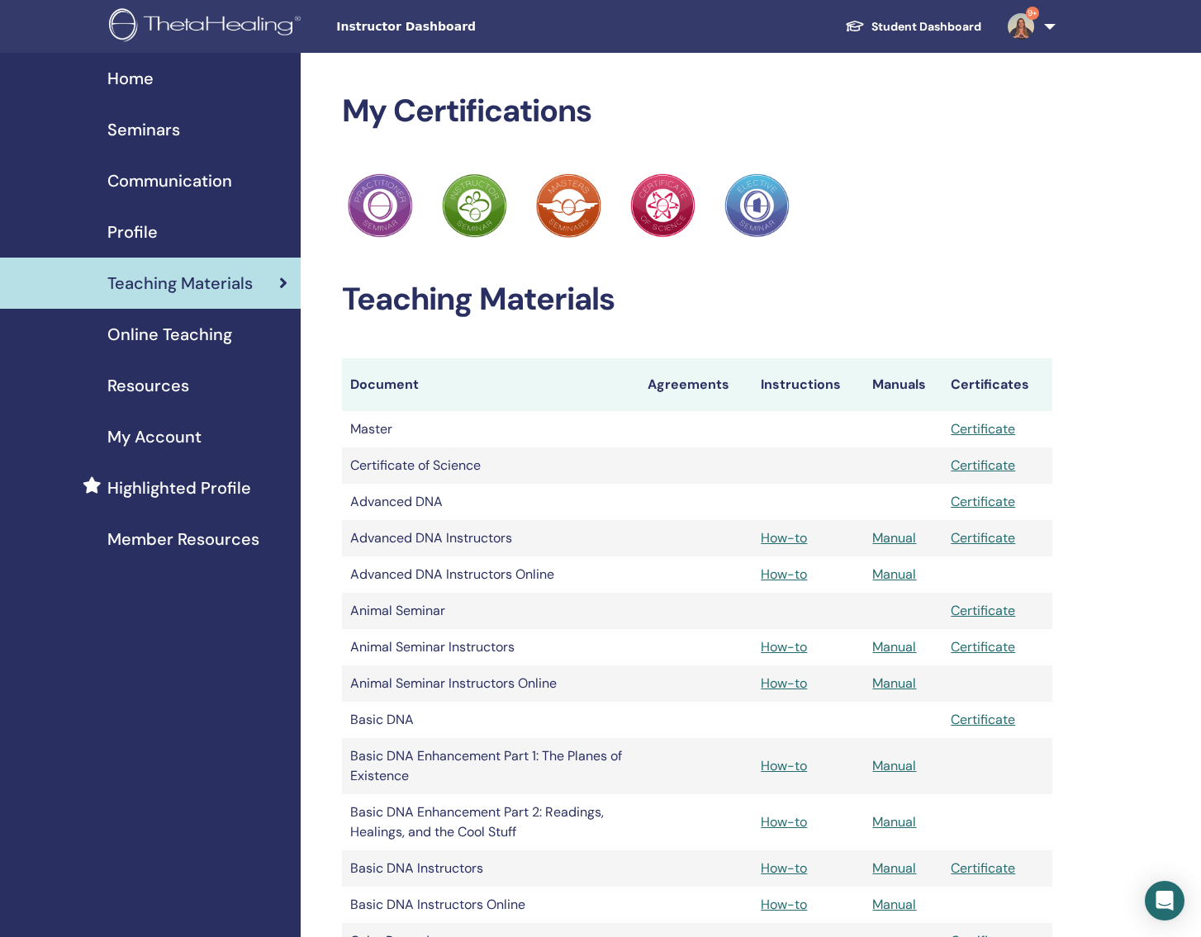
scroll to position [1700, 0]
